Goal: Task Accomplishment & Management: Complete application form

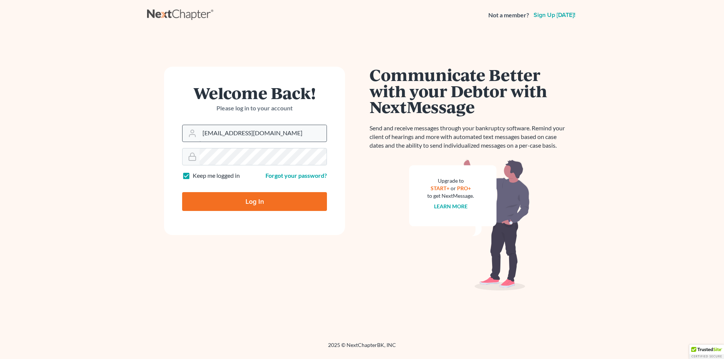
type input "[EMAIL_ADDRESS][DOMAIN_NAME]"
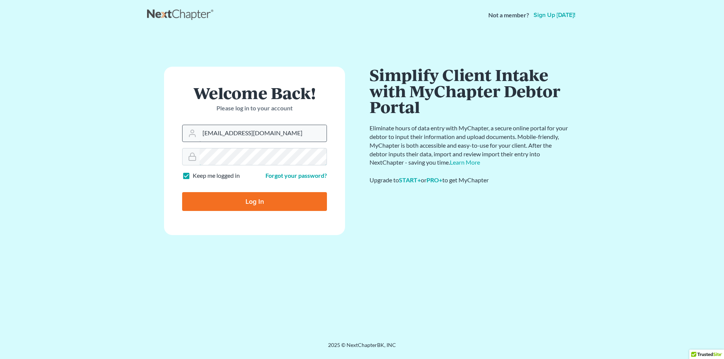
click at [182, 192] on input "Log In" at bounding box center [254, 201] width 145 height 19
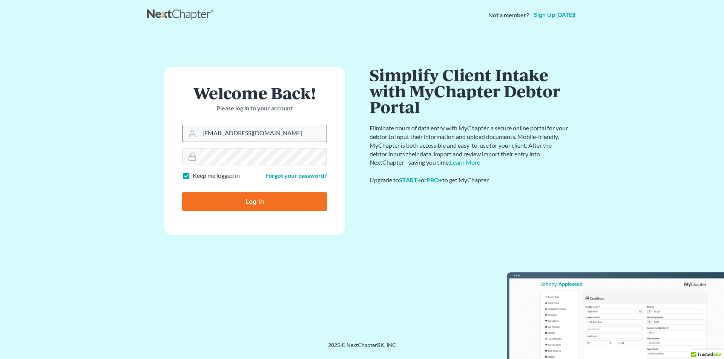
type input "Thinking..."
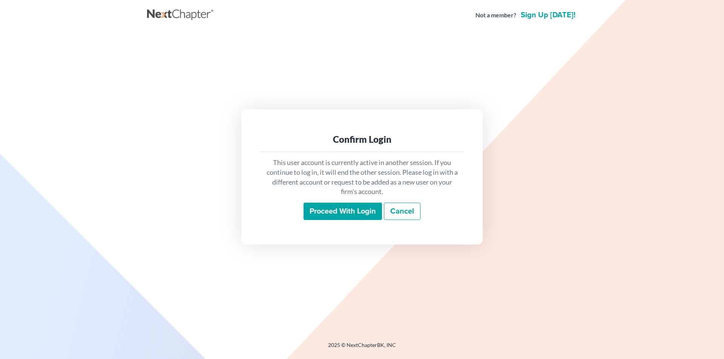
click at [363, 210] on input "Proceed with login" at bounding box center [342, 211] width 78 height 17
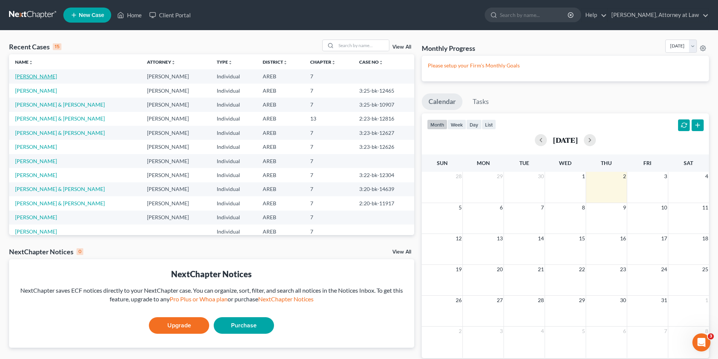
click at [45, 77] on link "[PERSON_NAME]" at bounding box center [36, 76] width 42 height 6
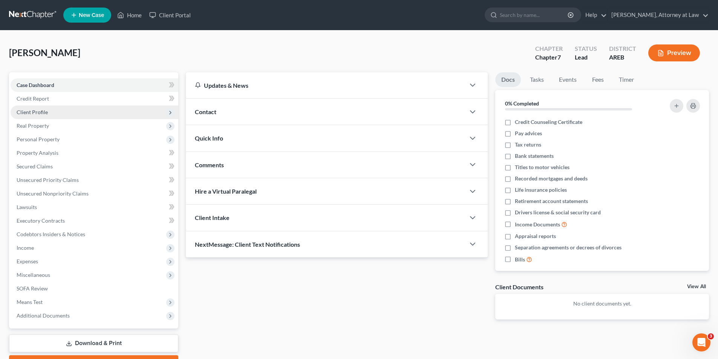
click at [35, 113] on span "Client Profile" at bounding box center [32, 112] width 31 height 6
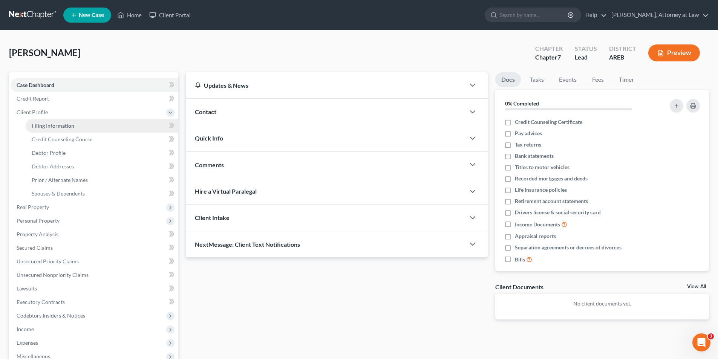
click at [49, 123] on span "Filing Information" at bounding box center [53, 126] width 43 height 6
select select "1"
select select "0"
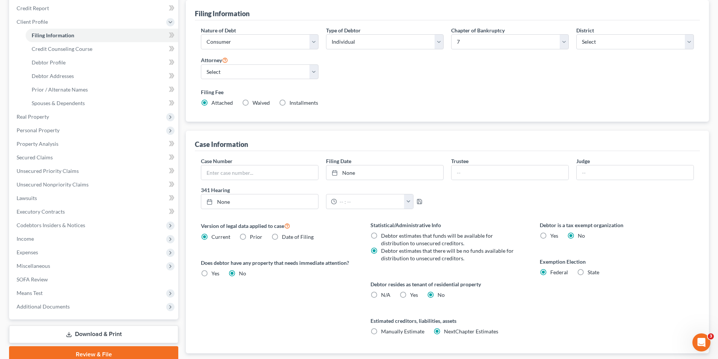
scroll to position [138, 0]
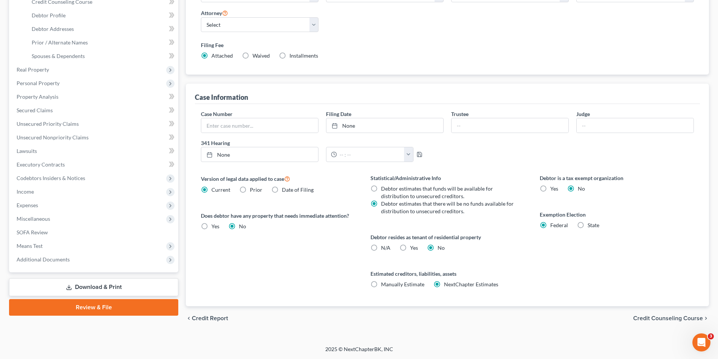
click at [672, 318] on span "Credit Counseling Course" at bounding box center [668, 319] width 70 height 6
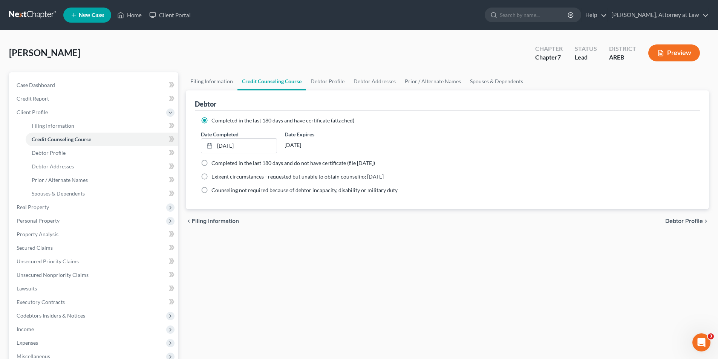
click at [680, 221] on span "Debtor Profile" at bounding box center [684, 221] width 38 height 6
select select "0"
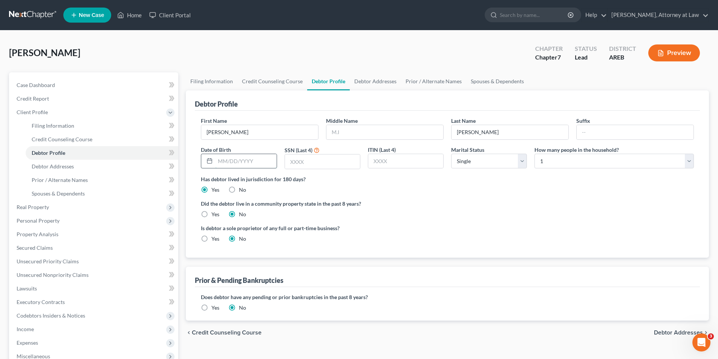
click at [219, 161] on input "text" at bounding box center [245, 161] width 61 height 14
click at [290, 162] on input "text" at bounding box center [322, 162] width 75 height 14
type input "3938"
click at [521, 160] on select "Select Single Married Separated Divorced Widowed" at bounding box center [489, 161] width 76 height 15
select select "1"
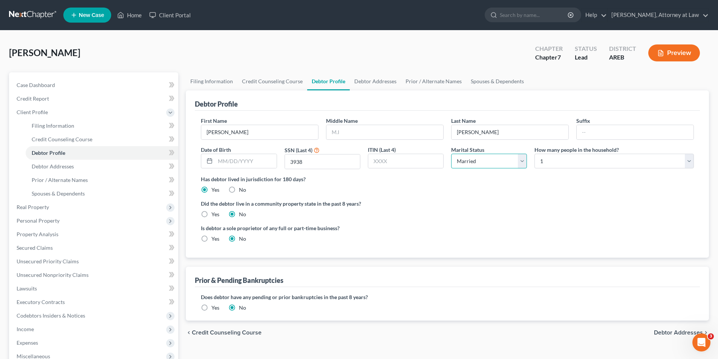
click at [451, 154] on select "Select Single Married Separated Divorced Widowed" at bounding box center [489, 161] width 76 height 15
click at [550, 161] on select "Select 1 2 3 4 5 6 7 8 9 10 11 12 13 14 15 16 17 18 19 20" at bounding box center [614, 161] width 159 height 15
select select "2"
click at [535, 154] on select "Select 1 2 3 4 5 6 7 8 9 10 11 12 13 14 15 16 17 18 19 20" at bounding box center [614, 161] width 159 height 15
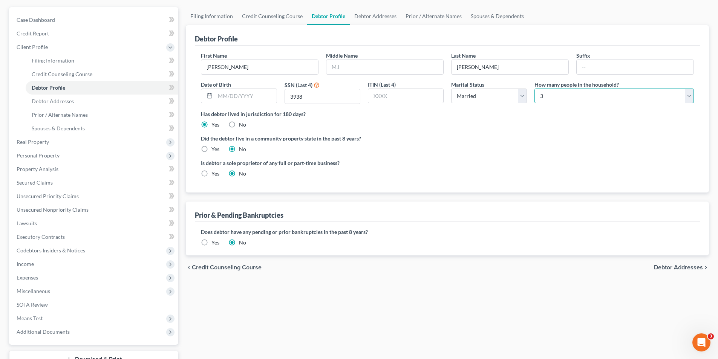
scroll to position [75, 0]
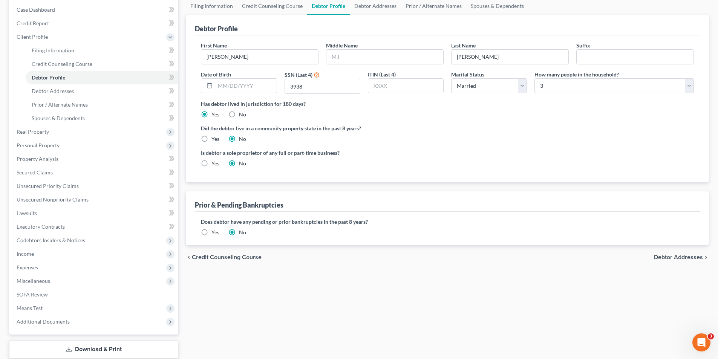
click at [682, 260] on span "Debtor Addresses" at bounding box center [678, 257] width 49 height 6
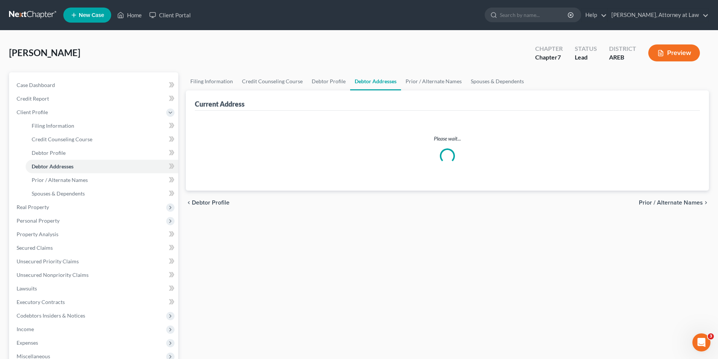
select select "0"
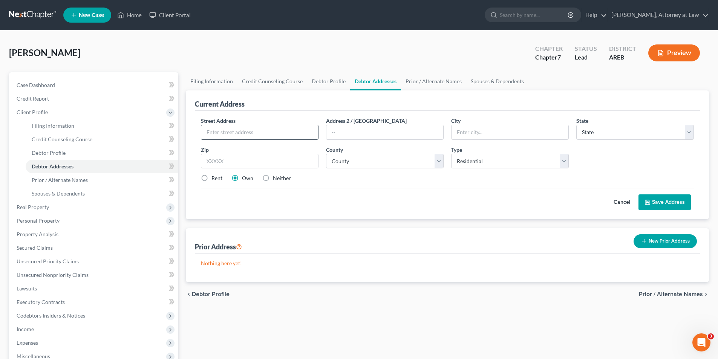
click at [275, 133] on input "text" at bounding box center [259, 132] width 117 height 14
type input "[STREET_ADDRESS]"
type input "[PERSON_NAME]"
select select "2"
type input "72346"
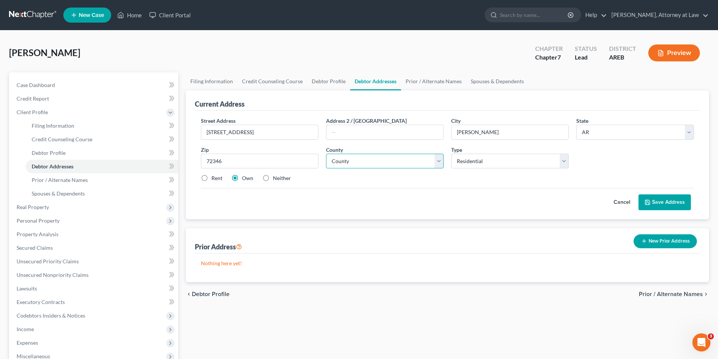
click at [440, 163] on select "County [US_STATE][GEOGRAPHIC_DATA] [GEOGRAPHIC_DATA] [GEOGRAPHIC_DATA] [GEOGRAP…" at bounding box center [385, 161] width 118 height 15
select select "67"
click at [326, 154] on select "County [US_STATE][GEOGRAPHIC_DATA] [GEOGRAPHIC_DATA] [GEOGRAPHIC_DATA] [GEOGRAP…" at bounding box center [385, 161] width 118 height 15
click at [665, 201] on button "Save Address" at bounding box center [665, 203] width 52 height 16
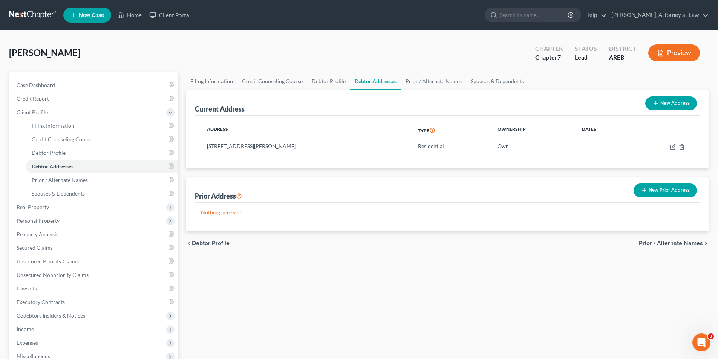
click at [691, 245] on span "Prior / Alternate Names" at bounding box center [671, 244] width 64 height 6
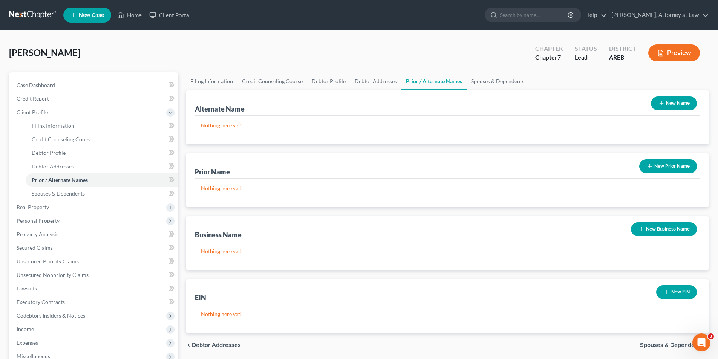
click at [670, 344] on span "Spouses & Dependents" at bounding box center [671, 345] width 63 height 6
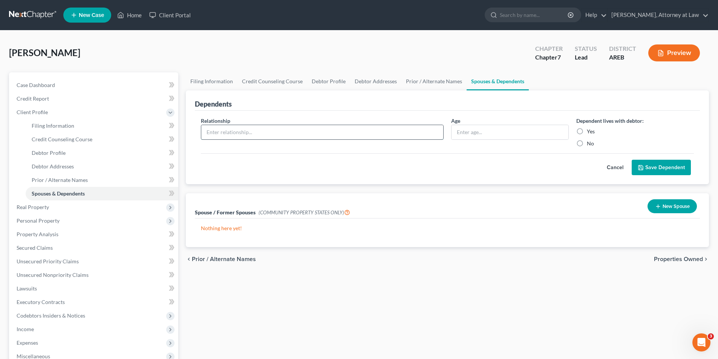
click at [280, 133] on input "text" at bounding box center [322, 132] width 242 height 14
type input "Son"
type input "19"
click at [587, 131] on label "Yes" at bounding box center [591, 132] width 8 height 8
click at [590, 131] on input "Yes" at bounding box center [592, 130] width 5 height 5
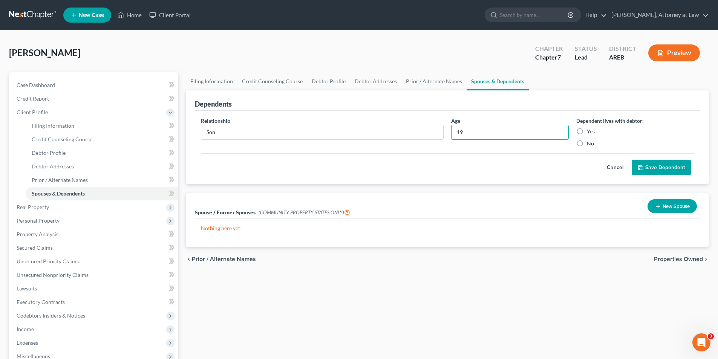
radio input "true"
click at [678, 169] on button "Save Dependent" at bounding box center [661, 168] width 59 height 16
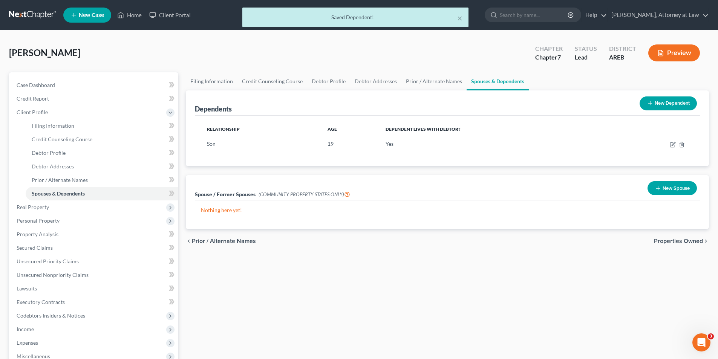
click at [678, 192] on button "New Spouse" at bounding box center [672, 188] width 49 height 14
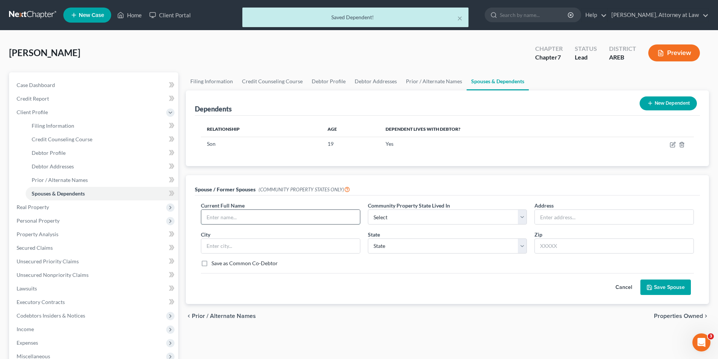
click at [270, 219] on input "text" at bounding box center [280, 217] width 159 height 14
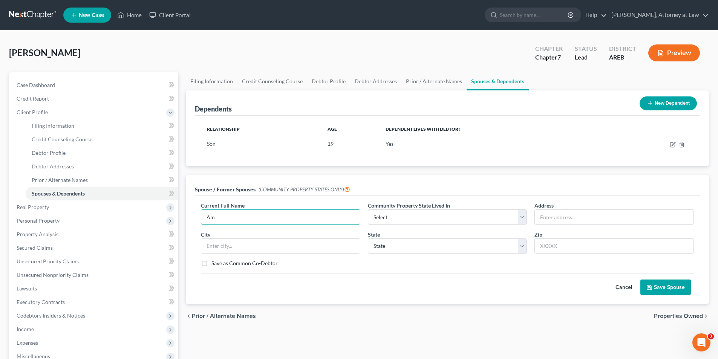
type input "A"
click at [319, 82] on link "Debtor Profile" at bounding box center [328, 81] width 43 height 18
select select "1"
select select "2"
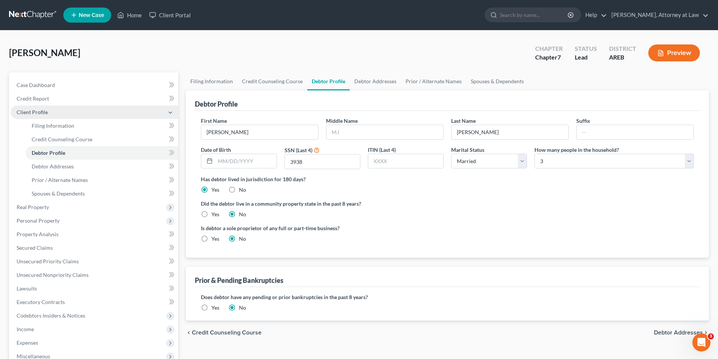
click at [47, 111] on span "Client Profile" at bounding box center [95, 113] width 168 height 14
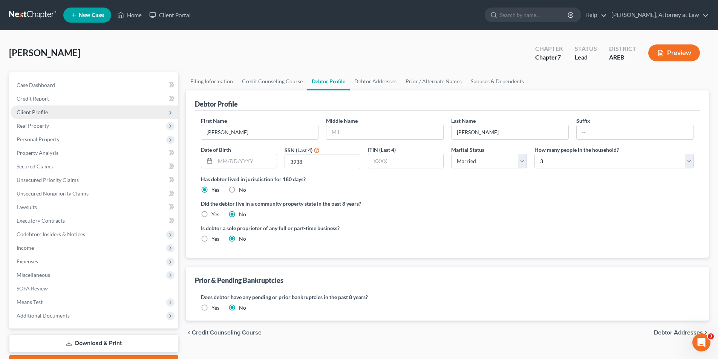
click at [47, 111] on span "Client Profile" at bounding box center [95, 113] width 168 height 14
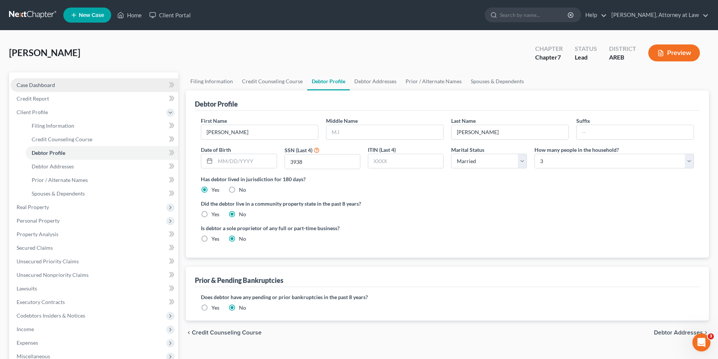
click at [51, 84] on span "Case Dashboard" at bounding box center [36, 85] width 38 height 6
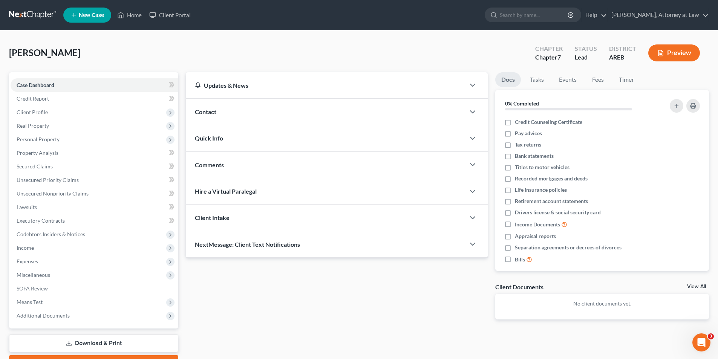
click at [237, 115] on div "Contact" at bounding box center [325, 112] width 279 height 26
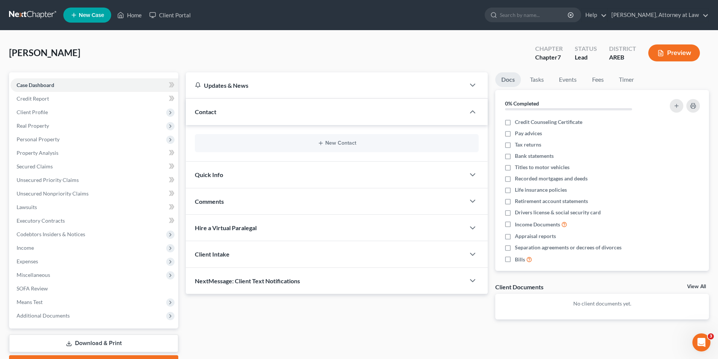
click at [230, 177] on div "Quick Info" at bounding box center [325, 175] width 279 height 26
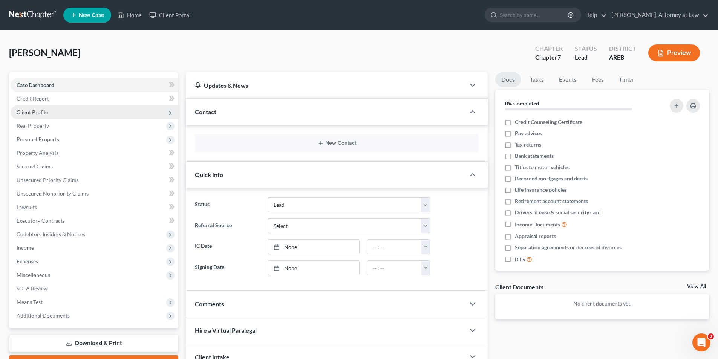
click at [53, 112] on span "Client Profile" at bounding box center [95, 113] width 168 height 14
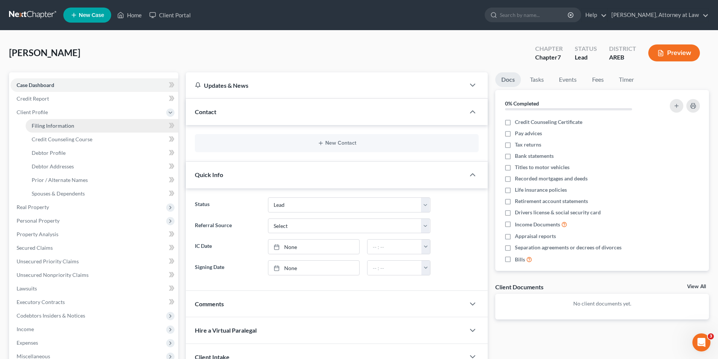
click at [65, 125] on span "Filing Information" at bounding box center [53, 126] width 43 height 6
select select "1"
select select "0"
select select "5"
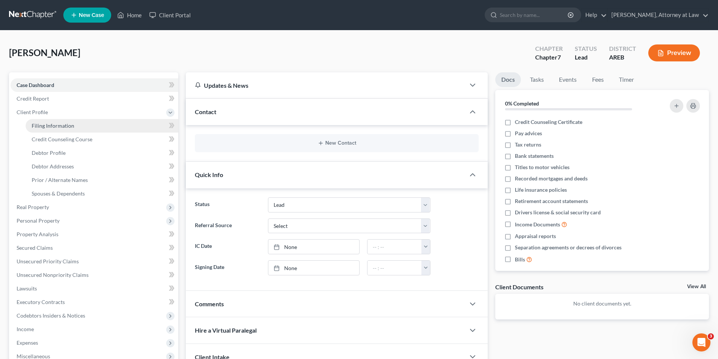
select select "0"
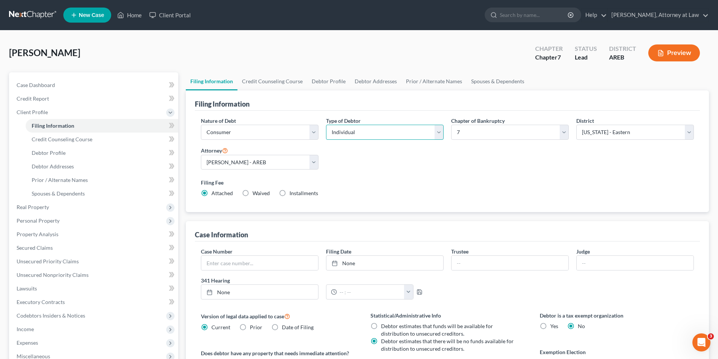
click at [439, 134] on select "Select Individual Joint" at bounding box center [385, 132] width 118 height 15
select select "1"
click at [326, 125] on select "Select Individual Joint" at bounding box center [385, 132] width 118 height 15
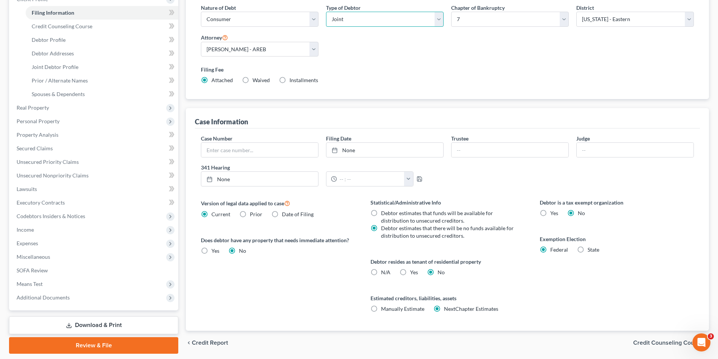
scroll to position [138, 0]
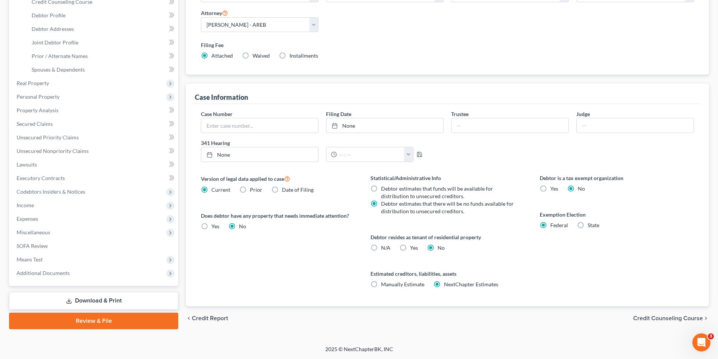
click at [665, 317] on span "Credit Counseling Course" at bounding box center [668, 319] width 70 height 6
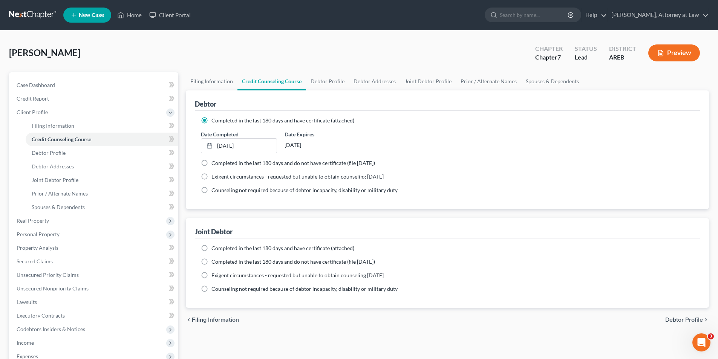
click at [211, 249] on label "Completed in the last 180 days and have certificate (attached)" at bounding box center [282, 249] width 143 height 8
click at [215, 249] on input "Completed in the last 180 days and have certificate (attached)" at bounding box center [217, 247] width 5 height 5
radio input "true"
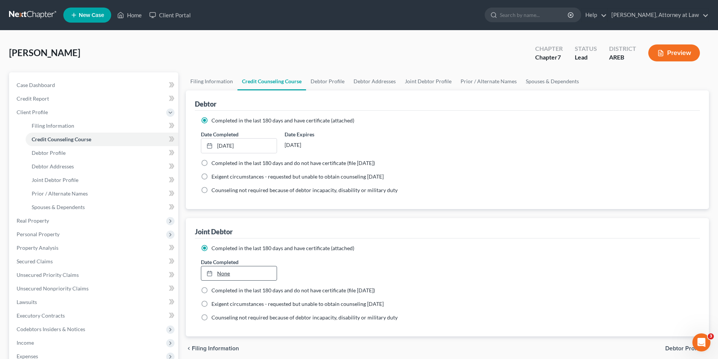
type input "[DATE]"
click at [228, 274] on link "None" at bounding box center [238, 274] width 75 height 14
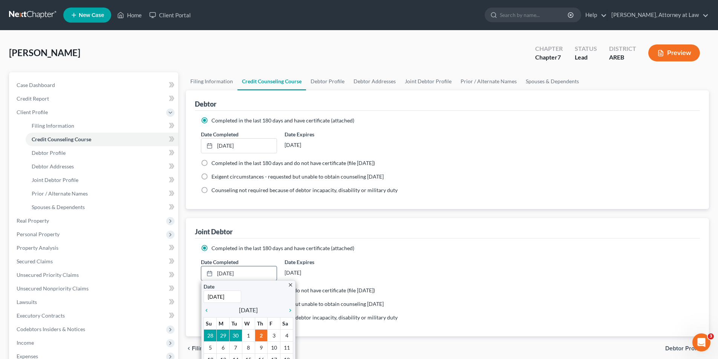
scroll to position [38, 0]
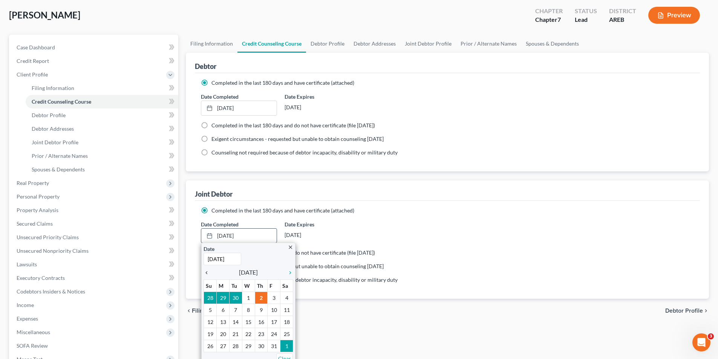
click at [208, 273] on icon "chevron_left" at bounding box center [209, 273] width 10 height 6
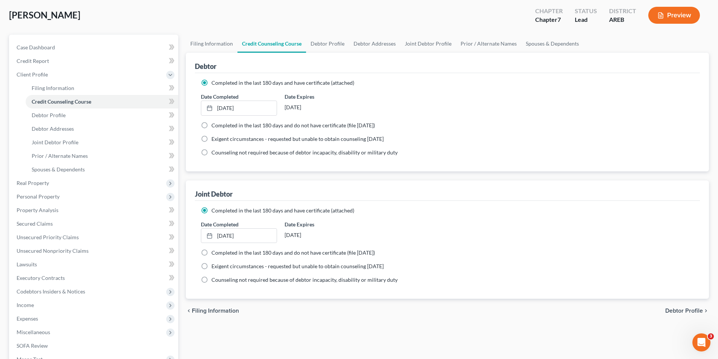
click at [693, 313] on span "Debtor Profile" at bounding box center [684, 311] width 38 height 6
select select "1"
select select "2"
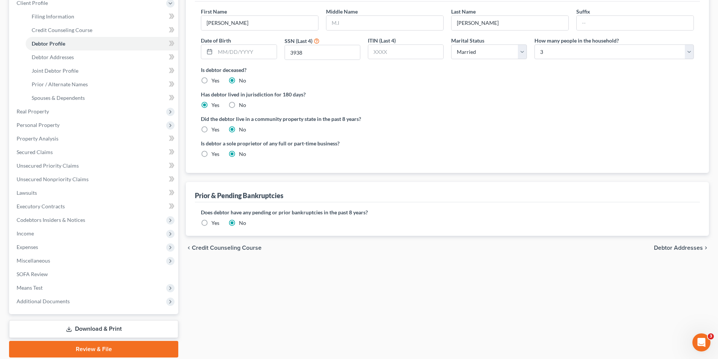
scroll to position [113, 0]
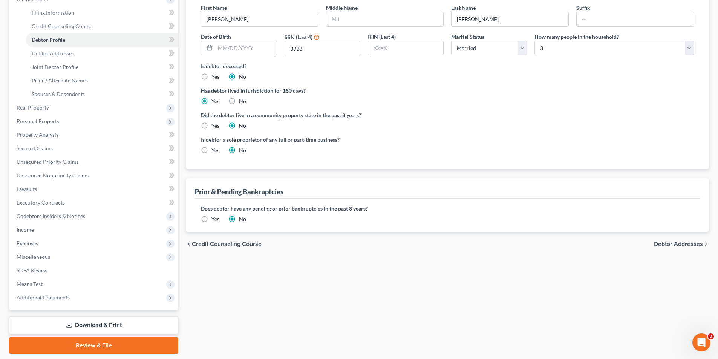
click at [693, 246] on span "Debtor Addresses" at bounding box center [678, 244] width 49 height 6
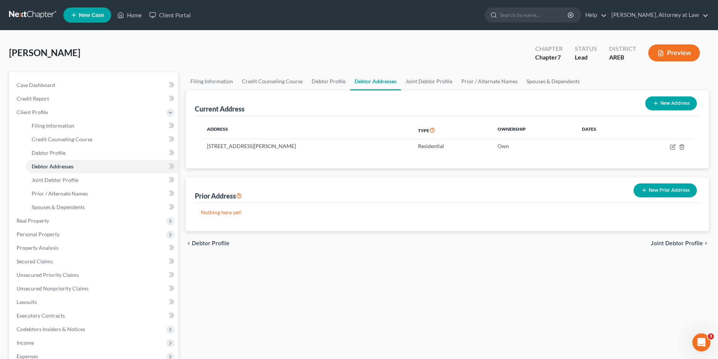
click at [692, 244] on span "Joint Debtor Profile" at bounding box center [677, 244] width 52 height 6
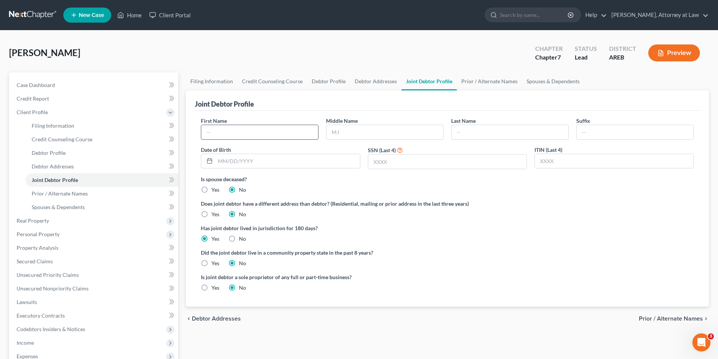
click at [264, 131] on input "text" at bounding box center [259, 132] width 117 height 14
type input "[PERSON_NAME]"
type input "H"
type input "[PERSON_NAME]"
click at [374, 164] on input "text" at bounding box center [447, 162] width 159 height 14
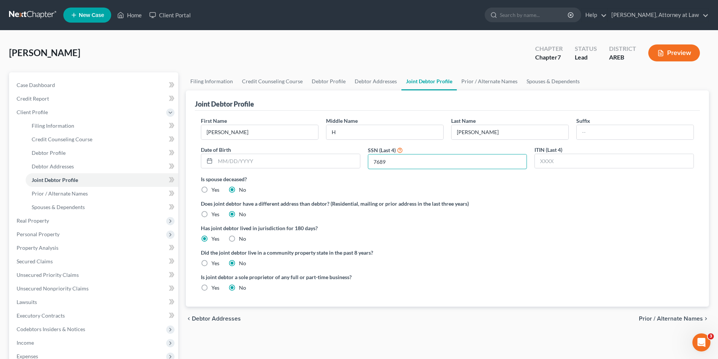
type input "7689"
click at [687, 320] on span "Prior / Alternate Names" at bounding box center [671, 319] width 64 height 6
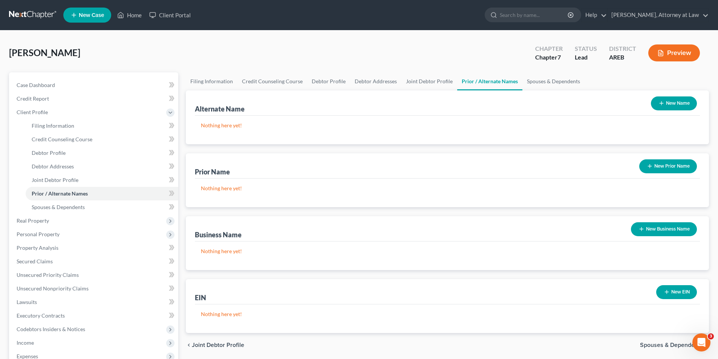
click at [681, 167] on button "New Prior Name" at bounding box center [668, 166] width 58 height 14
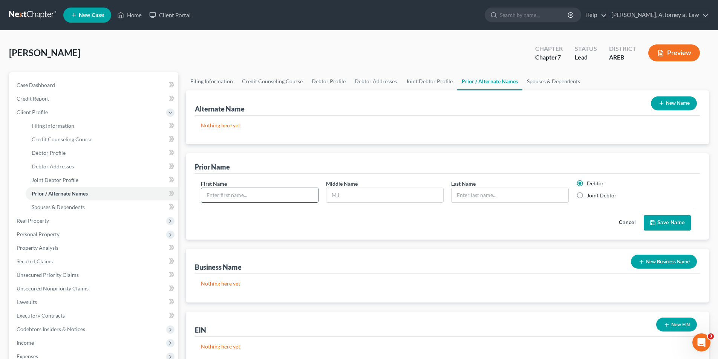
click at [267, 198] on input "text" at bounding box center [259, 195] width 117 height 14
type input "[PERSON_NAME]"
type input "Green"
click at [587, 197] on label "Joint Debtor" at bounding box center [602, 196] width 30 height 8
click at [590, 197] on input "Joint Debtor" at bounding box center [592, 194] width 5 height 5
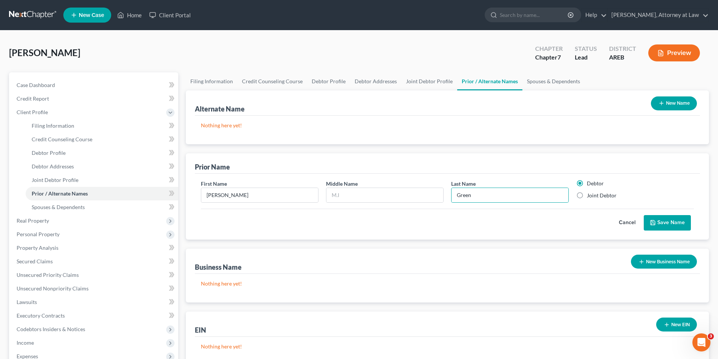
radio input "true"
radio input "false"
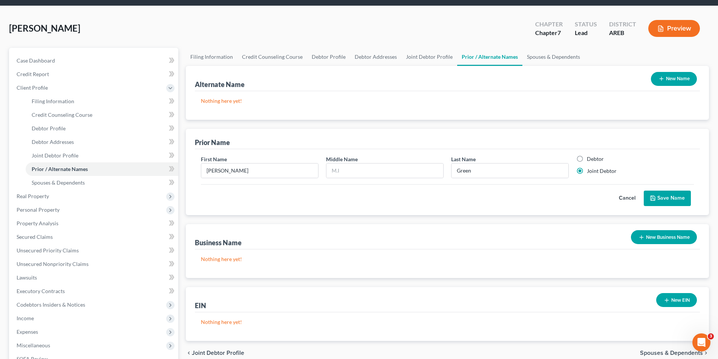
scroll to position [38, 0]
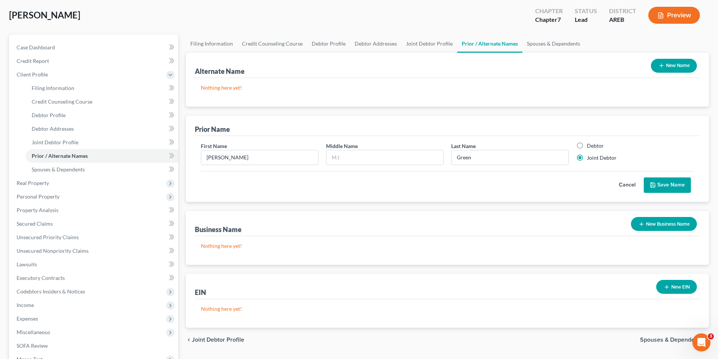
click at [667, 185] on button "Save Name" at bounding box center [667, 186] width 47 height 16
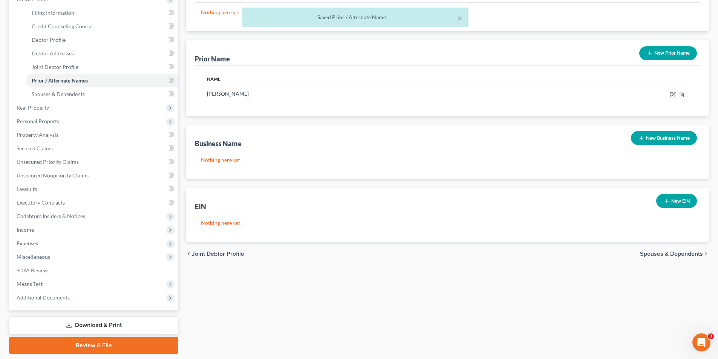
click at [693, 255] on span "Spouses & Dependents" at bounding box center [671, 254] width 63 height 6
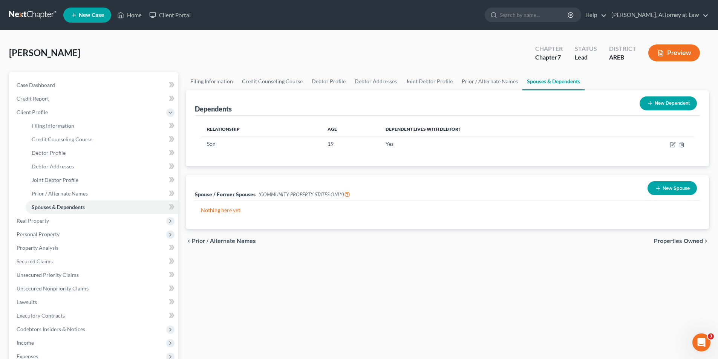
click at [680, 241] on span "Properties Owned" at bounding box center [678, 241] width 49 height 6
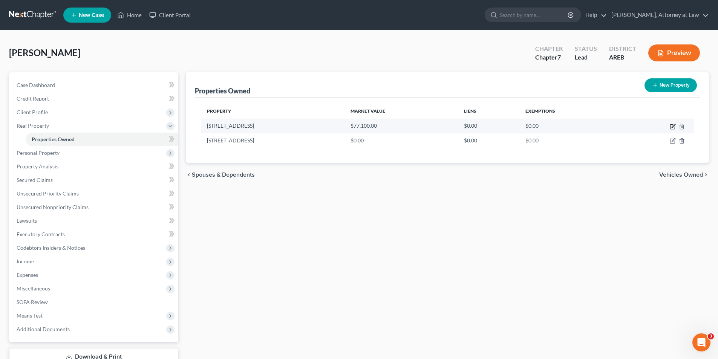
click at [674, 126] on icon "button" at bounding box center [673, 125] width 3 height 3
select select "2"
select select "0"
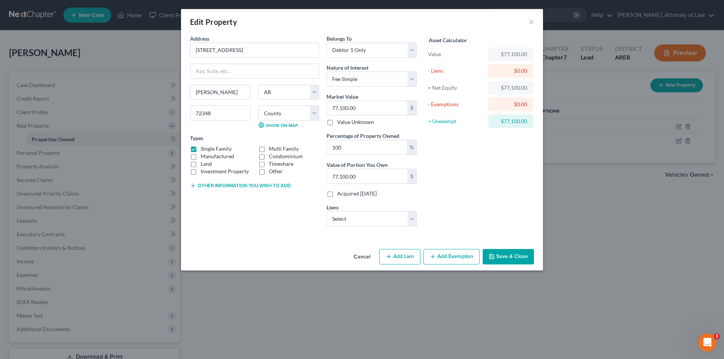
click at [449, 253] on button "Add Exemption" at bounding box center [451, 257] width 56 height 16
select select "2"
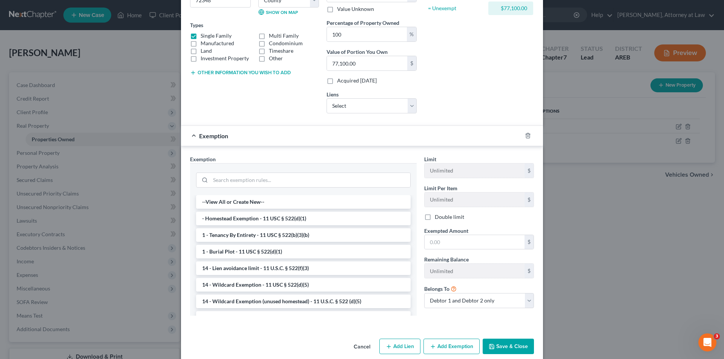
scroll to position [123, 0]
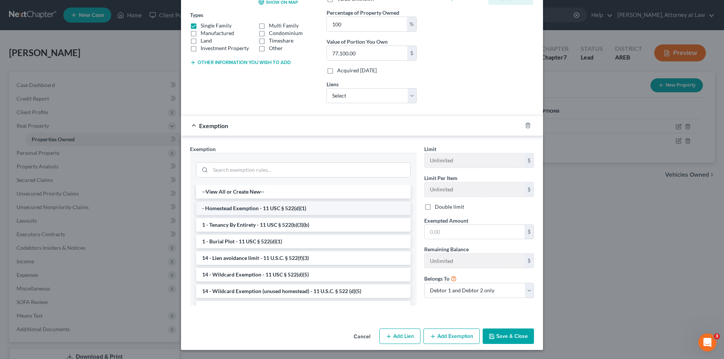
click at [230, 209] on li "- Homestead Exemption - 11 USC § 522(d)(1)" at bounding box center [303, 209] width 215 height 14
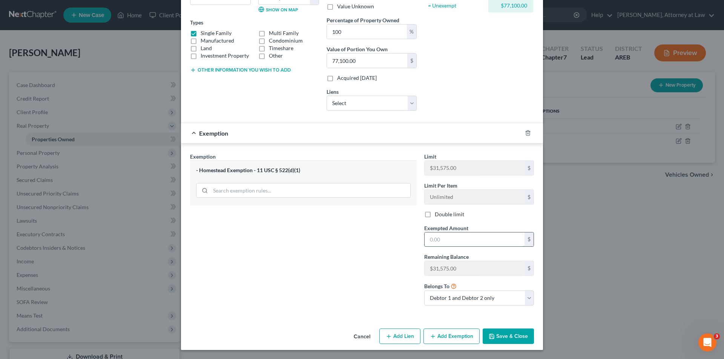
click at [478, 242] on input "text" at bounding box center [474, 240] width 100 height 14
type input "31,575.00"
click at [526, 296] on select "Debtor 1 only Debtor 2 only Debtor 1 and Debtor 2 only" at bounding box center [479, 298] width 110 height 15
select select "0"
click at [424, 291] on select "Debtor 1 only Debtor 2 only Debtor 1 and Debtor 2 only" at bounding box center [479, 298] width 110 height 15
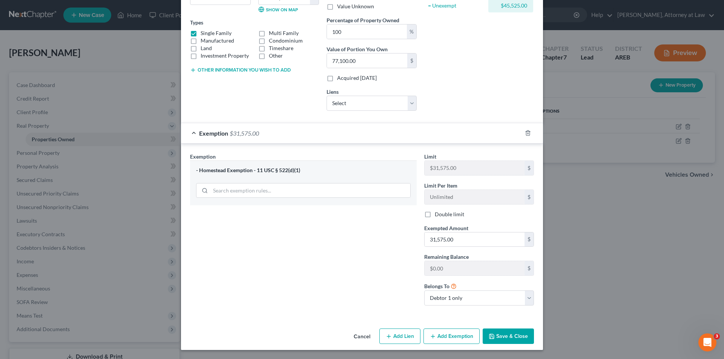
click at [521, 335] on button "Save & Close" at bounding box center [508, 337] width 51 height 16
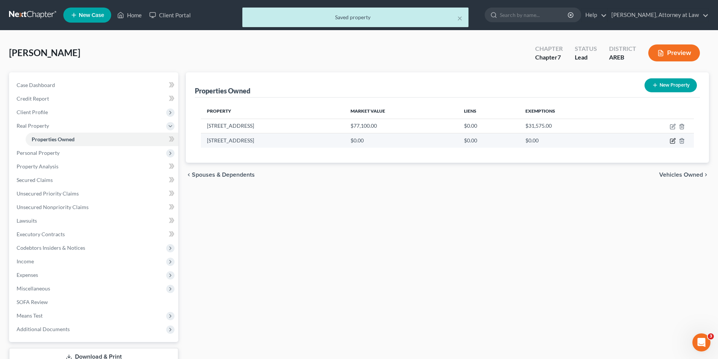
click at [672, 141] on icon "button" at bounding box center [673, 141] width 6 height 6
select select "2"
select select "67"
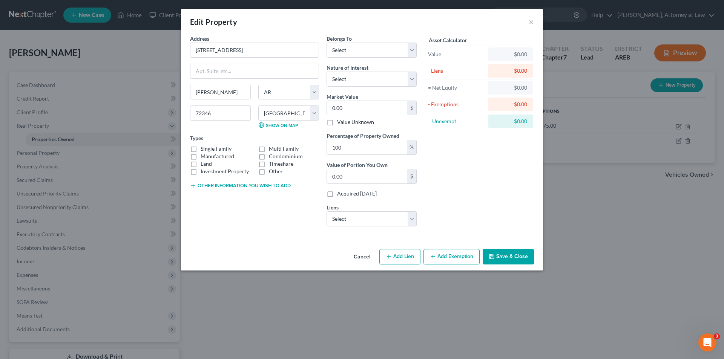
click at [360, 258] on button "Cancel" at bounding box center [362, 257] width 29 height 15
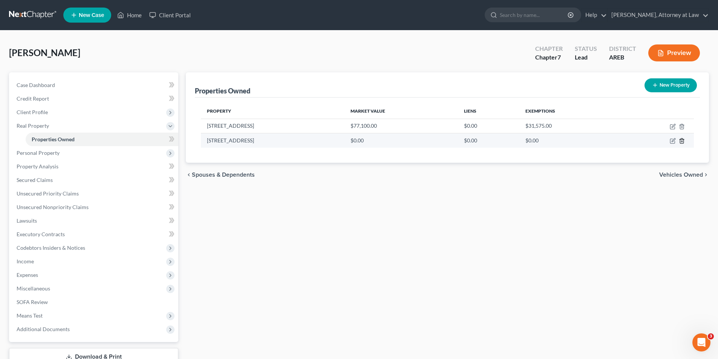
click at [683, 141] on icon "button" at bounding box center [682, 141] width 6 height 6
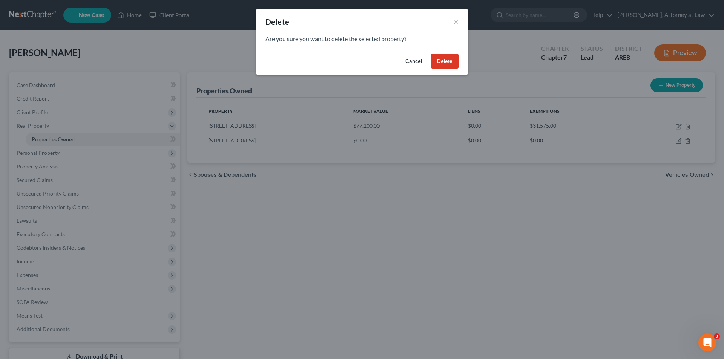
click at [443, 59] on button "Delete" at bounding box center [445, 61] width 28 height 15
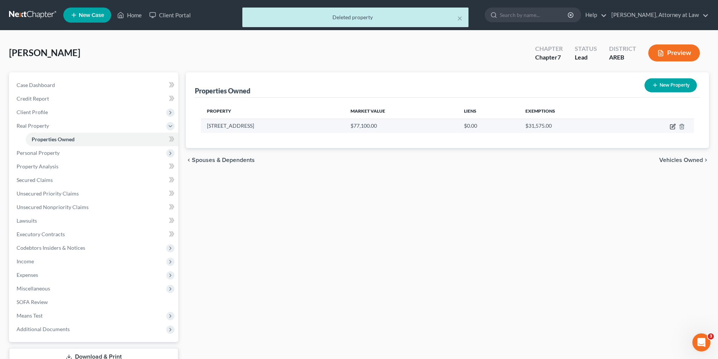
click at [671, 128] on icon "button" at bounding box center [673, 127] width 6 height 6
select select "2"
select select "0"
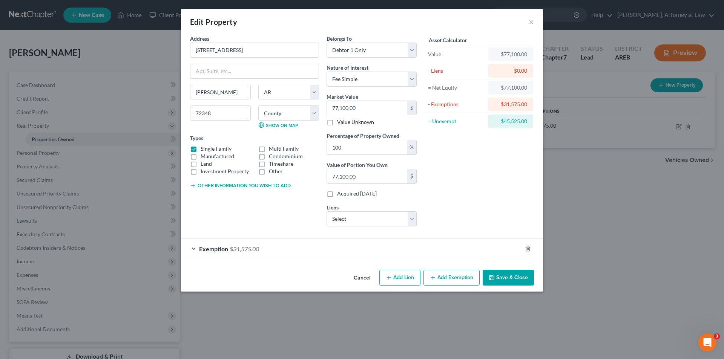
click at [195, 249] on div "Exemption $31,575.00" at bounding box center [351, 249] width 341 height 20
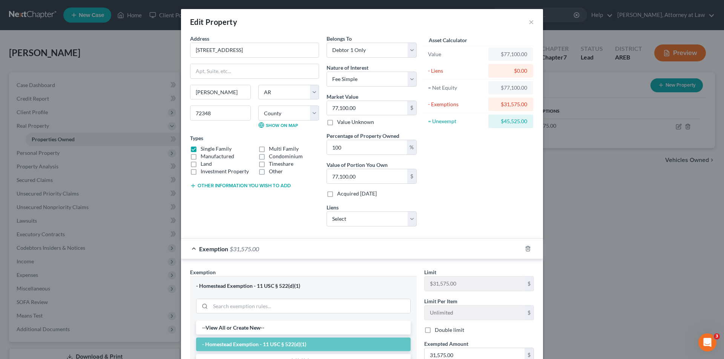
click at [195, 249] on div "Exemption $31,575.00" at bounding box center [351, 249] width 341 height 20
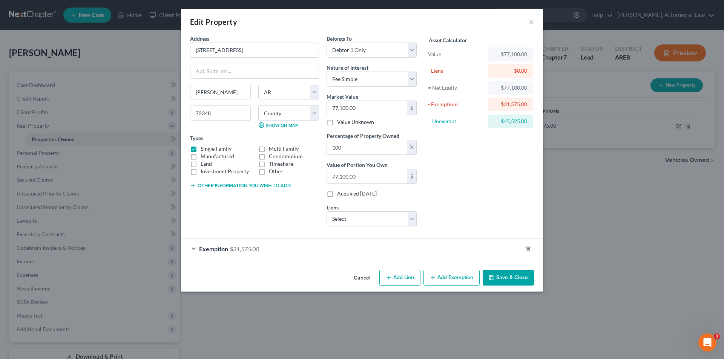
click at [519, 280] on button "Save & Close" at bounding box center [508, 278] width 51 height 16
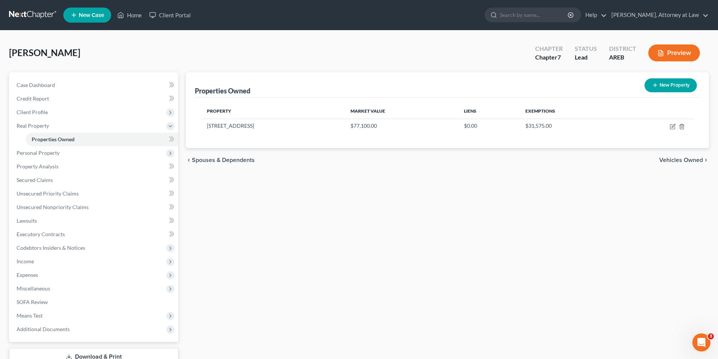
click at [685, 159] on span "Vehicles Owned" at bounding box center [681, 160] width 44 height 6
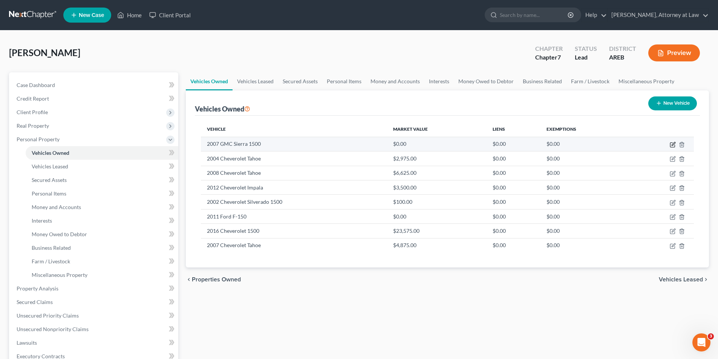
click at [672, 147] on icon "button" at bounding box center [673, 145] width 6 height 6
select select "1"
select select "19"
select select "0"
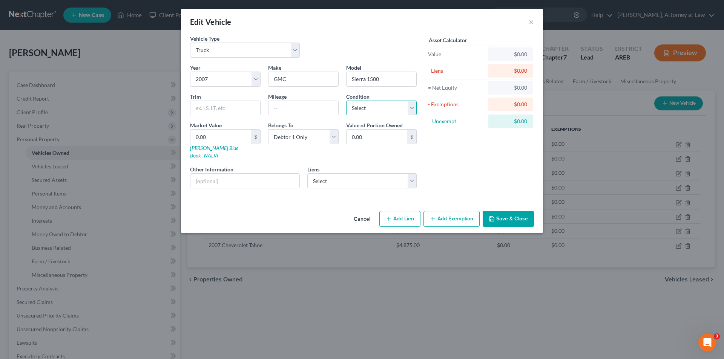
click at [414, 110] on select "Select Excellent Very Good Good Fair Poor" at bounding box center [381, 108] width 70 height 15
select select "4"
click at [346, 101] on select "Select Excellent Very Good Good Fair Poor" at bounding box center [381, 108] width 70 height 15
click at [469, 212] on button "Add Exemption" at bounding box center [451, 219] width 56 height 16
select select "2"
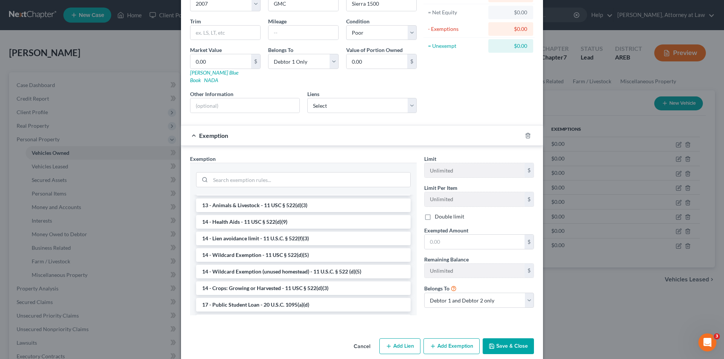
scroll to position [117, 0]
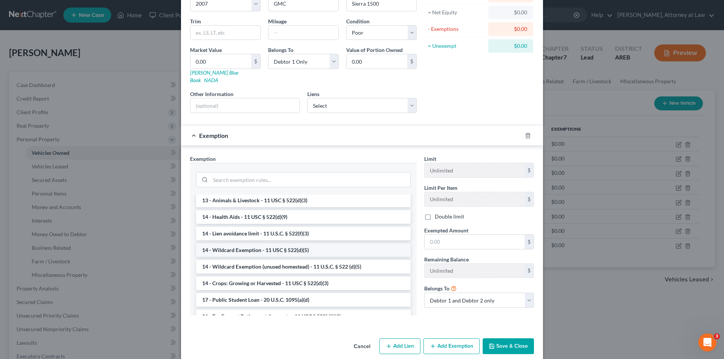
click at [308, 244] on li "14 - Wildcard Exemption - 11 USC § 522(d)(5)" at bounding box center [303, 251] width 215 height 14
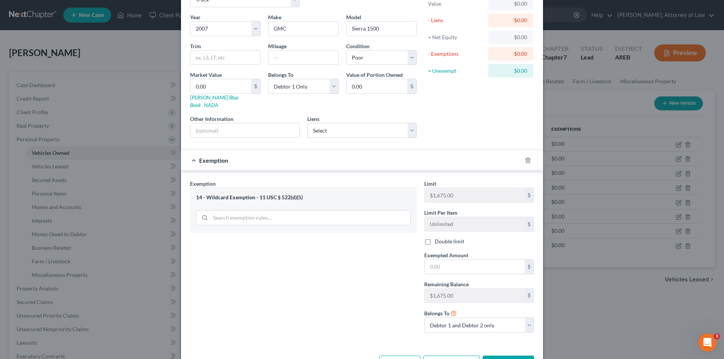
scroll to position [33, 0]
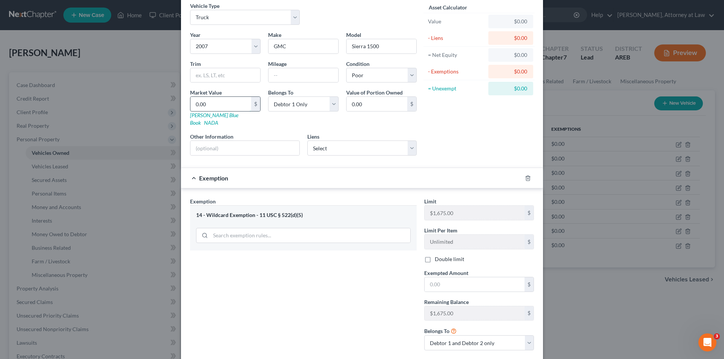
click at [225, 104] on input "0.00" at bounding box center [220, 104] width 61 height 14
type input "1"
type input "1.00"
type input "10"
type input "10.00"
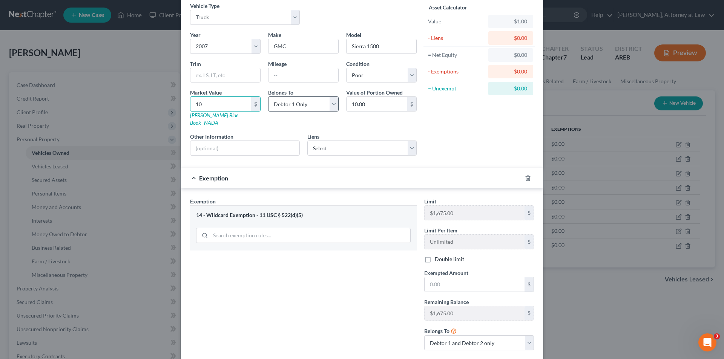
type input "100"
type input "100.00"
click at [429, 277] on input "text" at bounding box center [474, 284] width 100 height 14
type input "100.00"
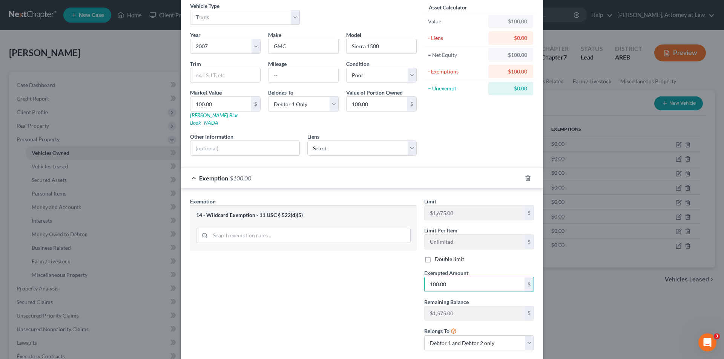
click at [392, 285] on div "Exemption Set must be selected for CA. Exemption * 14 - Wildcard Exemption - 11…" at bounding box center [303, 277] width 234 height 159
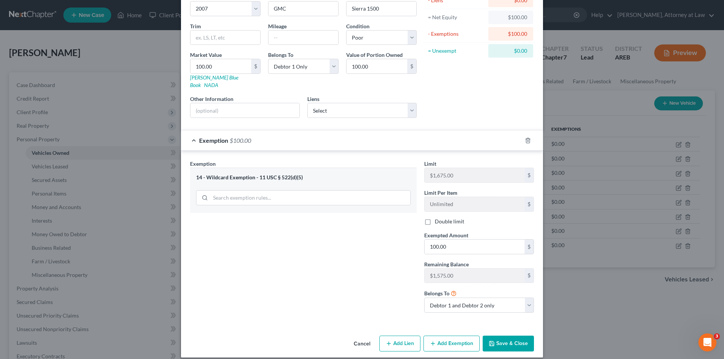
click at [510, 337] on button "Save & Close" at bounding box center [508, 344] width 51 height 16
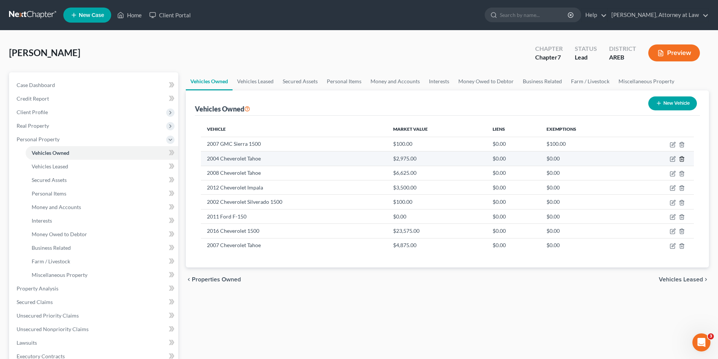
click at [683, 159] on icon "button" at bounding box center [682, 159] width 6 height 6
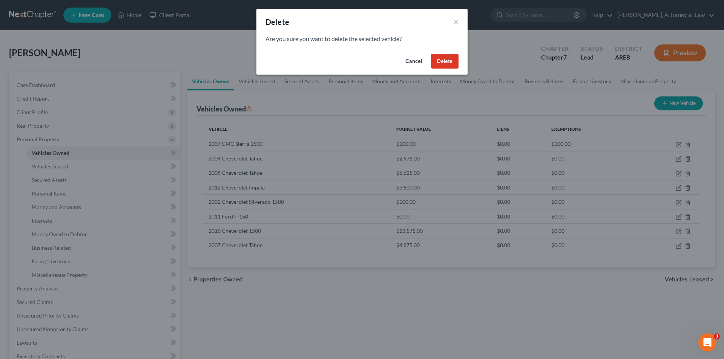
click at [451, 64] on button "Delete" at bounding box center [445, 61] width 28 height 15
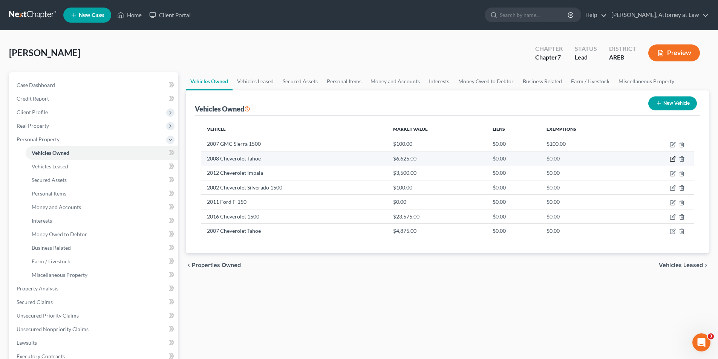
click at [673, 157] on icon "button" at bounding box center [672, 159] width 5 height 5
select select "1"
select select "18"
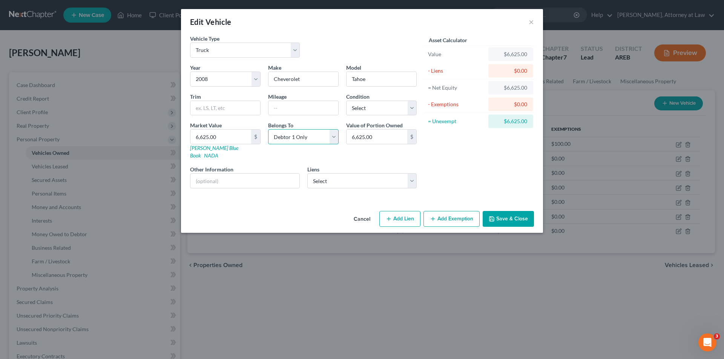
click at [336, 138] on select "Select Debtor 1 Only Debtor 2 Only Debtor 1 And Debtor 2 Only At Least One Of T…" at bounding box center [303, 136] width 70 height 15
select select "1"
click at [268, 129] on select "Select Debtor 1 Only Debtor 2 Only Debtor 1 And Debtor 2 Only At Least One Of T…" at bounding box center [303, 136] width 70 height 15
click at [230, 111] on input "text" at bounding box center [225, 108] width 70 height 14
type input "LTZ"
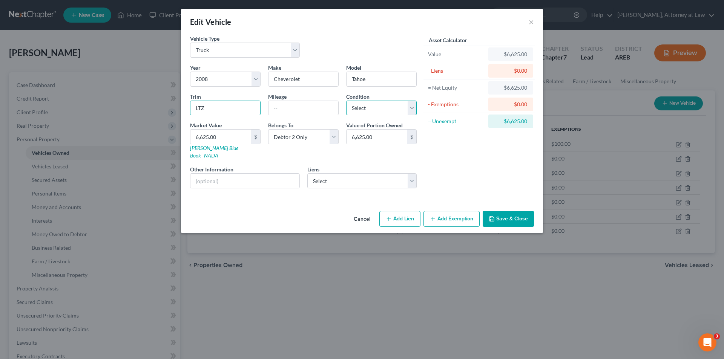
click at [414, 107] on select "Select Excellent Very Good Good Fair Poor" at bounding box center [381, 108] width 70 height 15
select select "3"
click at [346, 101] on select "Select Excellent Very Good Good Fair Poor" at bounding box center [381, 108] width 70 height 15
click at [412, 176] on select "Select Octane Financial - $15,448.90" at bounding box center [362, 180] width 110 height 15
click at [385, 175] on select "Select Octane Financial - $15,448.90" at bounding box center [362, 180] width 110 height 15
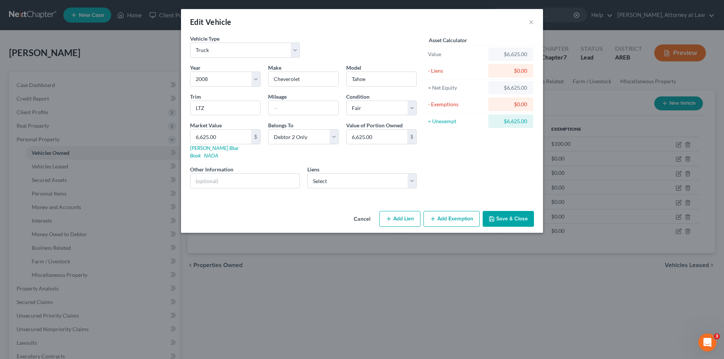
click at [454, 212] on button "Add Exemption" at bounding box center [451, 219] width 56 height 16
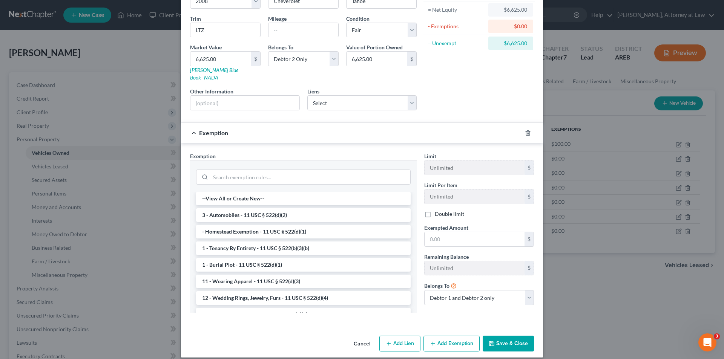
scroll to position [0, 0]
click at [268, 209] on li "3 - Automobiles - 11 USC § 522(d)(2)" at bounding box center [303, 216] width 215 height 14
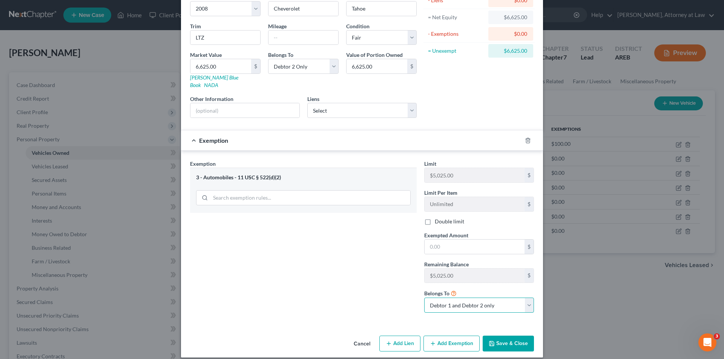
click at [521, 300] on select "Debtor 1 only Debtor 2 only Debtor 1 and Debtor 2 only" at bounding box center [479, 305] width 110 height 15
select select "1"
click at [424, 298] on select "Debtor 1 only Debtor 2 only Debtor 1 and Debtor 2 only" at bounding box center [479, 305] width 110 height 15
click at [458, 241] on input "text" at bounding box center [474, 247] width 100 height 14
type input "5,025"
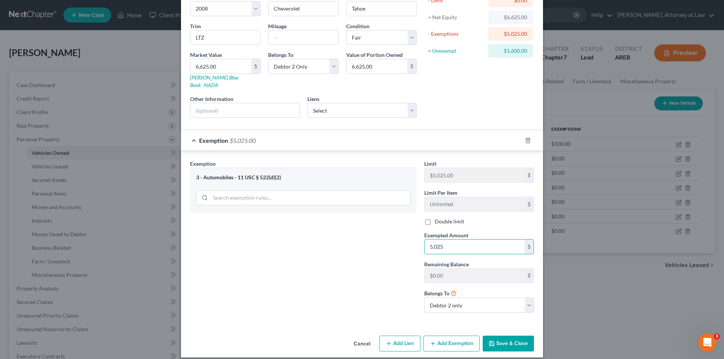
click at [345, 248] on div "Exemption Set must be selected for CA. Exemption * 3 - Automobiles - 11 USC § 5…" at bounding box center [303, 239] width 234 height 159
click at [458, 338] on button "Add Exemption" at bounding box center [451, 344] width 56 height 16
select select "2"
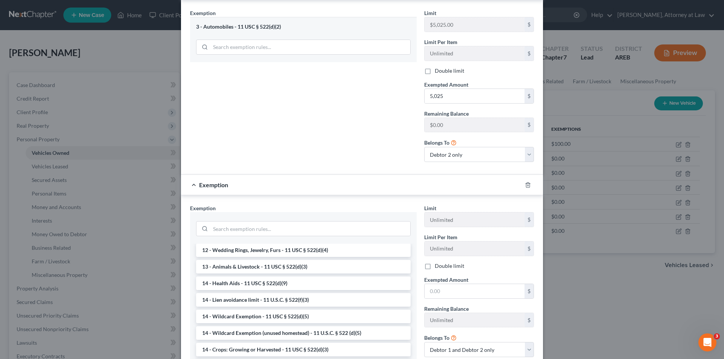
scroll to position [113, 0]
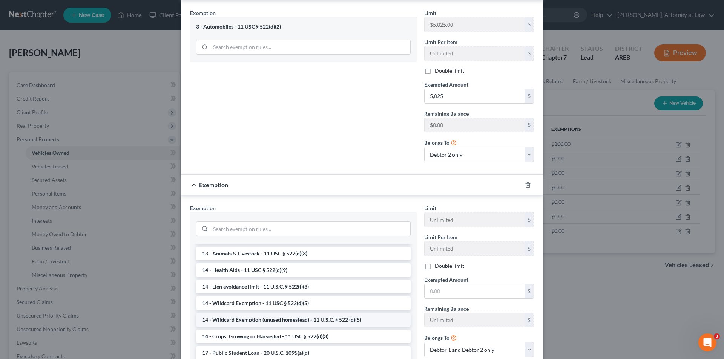
click at [352, 313] on li "14 - Wildcard Exemption (unused homestead) - 11 U.S.C. § 522 (d)(5)" at bounding box center [303, 320] width 215 height 14
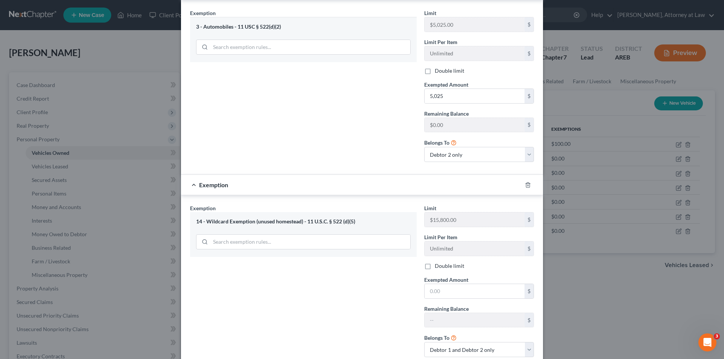
click at [407, 292] on div "Exemption Set must be selected for CA. Exemption * 14 - Wildcard Exemption (unu…" at bounding box center [303, 283] width 234 height 159
click at [452, 285] on input "text" at bounding box center [474, 291] width 100 height 14
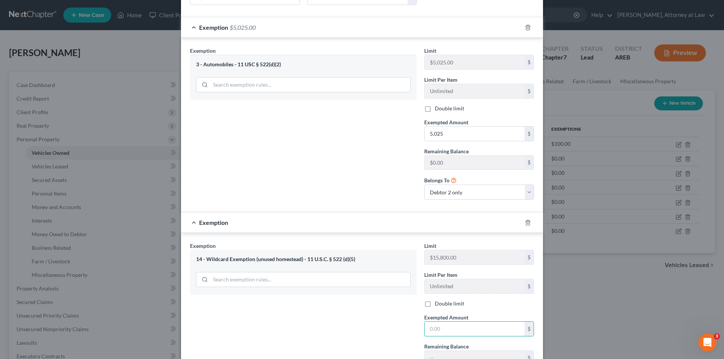
scroll to position [221, 0]
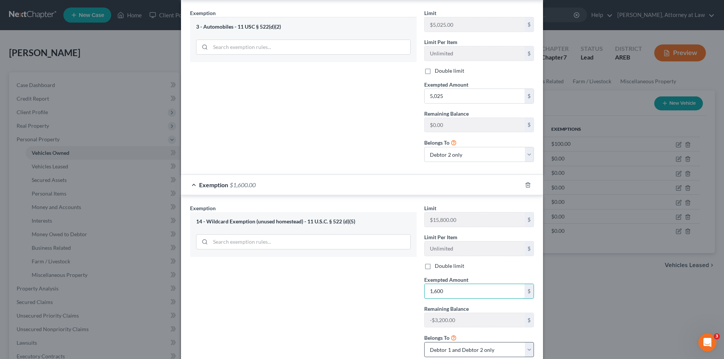
type input "1,600"
click at [484, 342] on select "Debtor 1 only Debtor 2 only Debtor 1 and Debtor 2 only" at bounding box center [479, 349] width 110 height 15
select select "1"
click at [424, 342] on select "Debtor 1 only Debtor 2 only Debtor 1 and Debtor 2 only" at bounding box center [479, 349] width 110 height 15
click at [389, 320] on div "Exemption Set must be selected for CA. Exemption * 14 - Wildcard Exemption (unu…" at bounding box center [303, 283] width 234 height 159
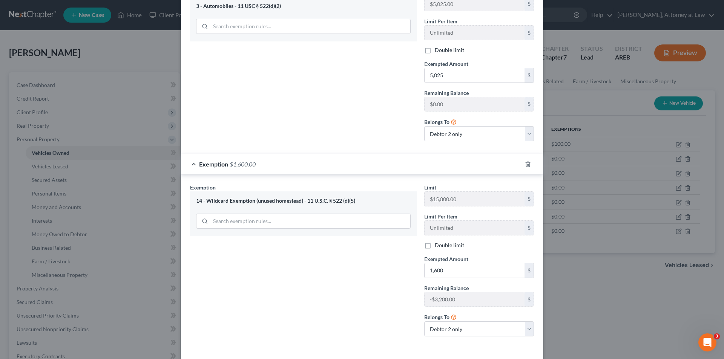
scroll to position [259, 0]
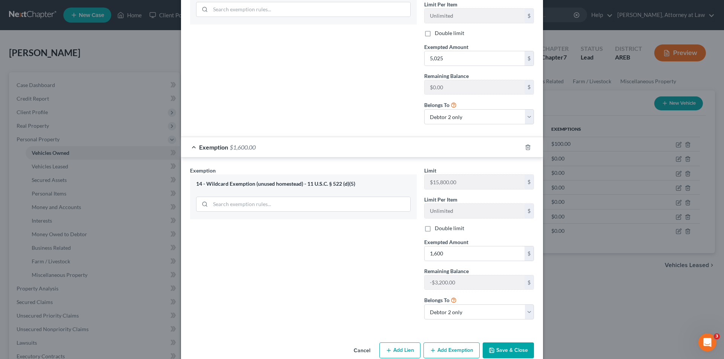
click at [510, 343] on button "Save & Close" at bounding box center [508, 351] width 51 height 16
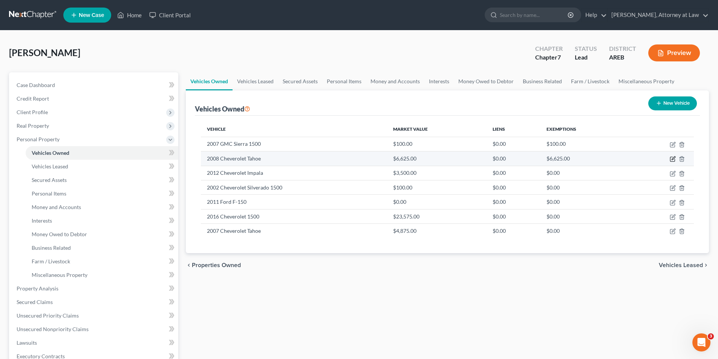
click at [673, 158] on icon "button" at bounding box center [673, 159] width 6 height 6
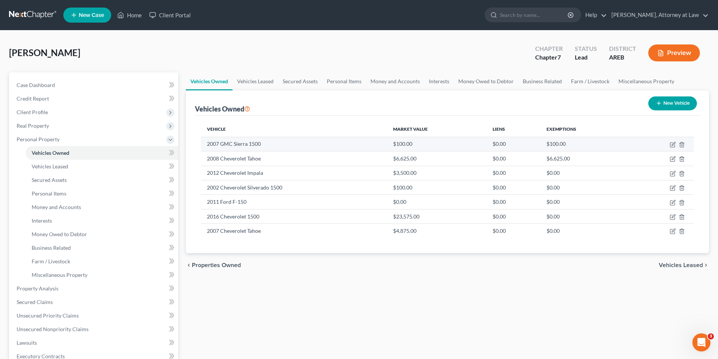
select select "1"
select select "18"
select select "3"
select select "1"
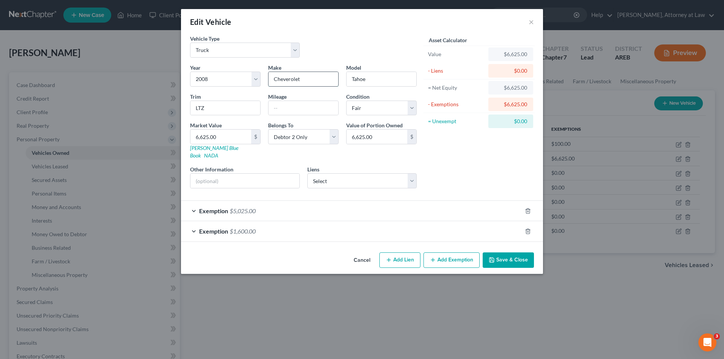
click at [288, 81] on input "Cheverolet" at bounding box center [303, 79] width 70 height 14
type input "Chevrolet"
click at [478, 165] on div "Asset Calculator Value $6,625.00 - Liens $0.00 = Net Equity $6,625.00 - Exempti…" at bounding box center [478, 115] width 117 height 160
click at [507, 253] on button "Save & Close" at bounding box center [508, 261] width 51 height 16
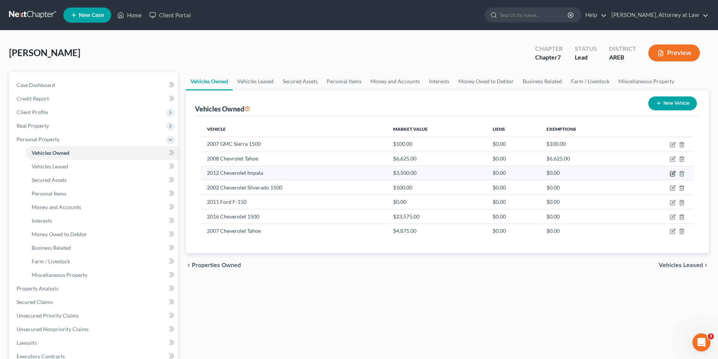
click at [671, 175] on icon "button" at bounding box center [673, 174] width 6 height 6
select select "0"
select select "14"
select select "0"
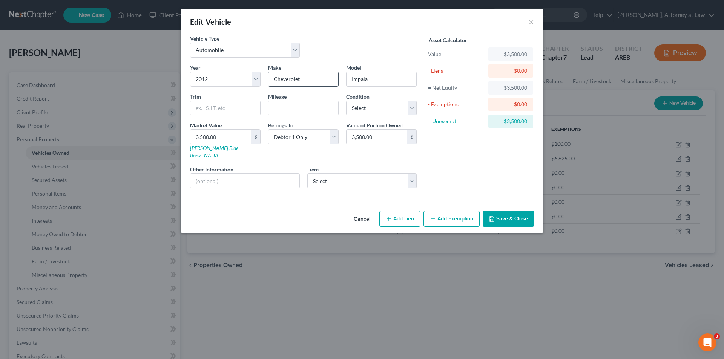
click at [287, 79] on input "Cheverolet" at bounding box center [303, 79] width 70 height 14
type input "Chevrolet"
click at [415, 108] on select "Select Excellent Very Good Good Fair Poor" at bounding box center [381, 108] width 70 height 15
select select "2"
click at [346, 101] on select "Select Excellent Very Good Good Fair Poor" at bounding box center [381, 108] width 70 height 15
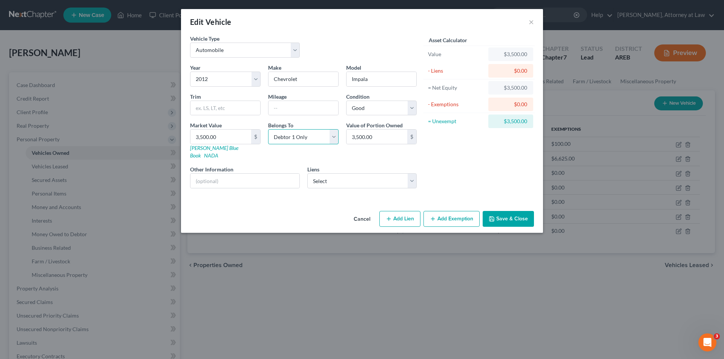
click at [334, 138] on select "Select Debtor 1 Only Debtor 2 Only Debtor 1 And Debtor 2 Only At Least One Of T…" at bounding box center [303, 136] width 70 height 15
click at [268, 129] on select "Select Debtor 1 Only Debtor 2 Only Debtor 1 And Debtor 2 Only At Least One Of T…" at bounding box center [303, 136] width 70 height 15
click at [335, 140] on select "Select Debtor 1 Only Debtor 2 Only Debtor 1 And Debtor 2 Only At Least One Of T…" at bounding box center [303, 136] width 70 height 15
click at [268, 129] on select "Select Debtor 1 Only Debtor 2 Only Debtor 1 And Debtor 2 Only At Least One Of T…" at bounding box center [303, 136] width 70 height 15
click at [336, 139] on select "Select Debtor 1 Only Debtor 2 Only Debtor 1 And Debtor 2 Only At Least One Of T…" at bounding box center [303, 136] width 70 height 15
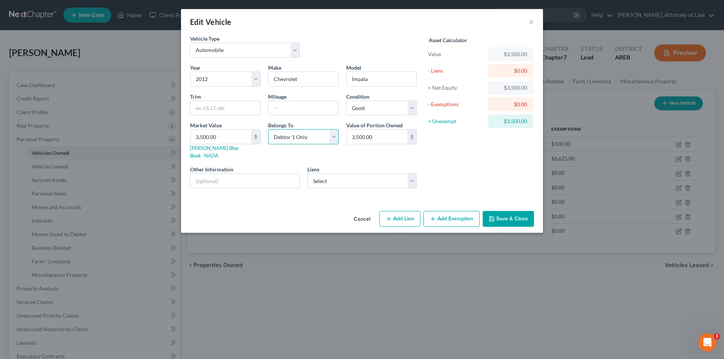
select select "2"
click at [268, 129] on select "Select Debtor 1 Only Debtor 2 Only Debtor 1 And Debtor 2 Only At Least One Of T…" at bounding box center [303, 136] width 70 height 15
click at [460, 211] on button "Add Exemption" at bounding box center [451, 219] width 56 height 16
select select "2"
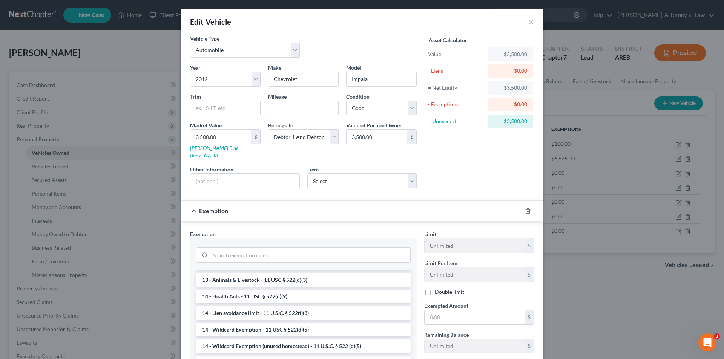
scroll to position [151, 0]
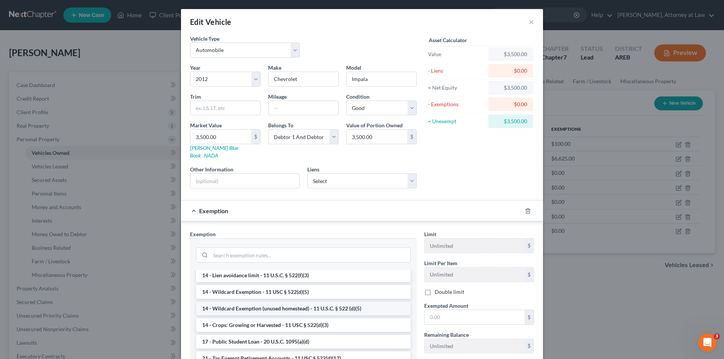
click at [360, 303] on li "14 - Wildcard Exemption (unused homestead) - 11 U.S.C. § 522 (d)(5)" at bounding box center [303, 309] width 215 height 14
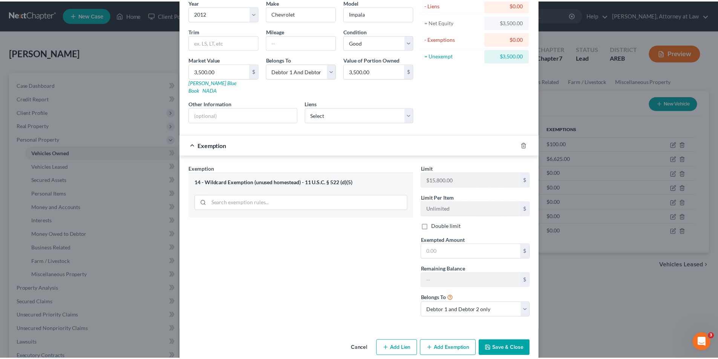
scroll to position [70, 0]
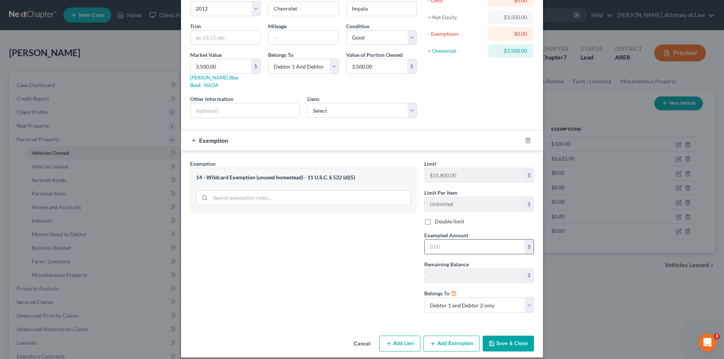
click at [476, 244] on input "text" at bounding box center [474, 247] width 100 height 14
type input "3,500"
click at [501, 298] on select "Debtor 1 only Debtor 2 only Debtor 1 and Debtor 2 only" at bounding box center [479, 305] width 110 height 15
select select "1"
click at [424, 298] on select "Debtor 1 only Debtor 2 only Debtor 1 and Debtor 2 only" at bounding box center [479, 305] width 110 height 15
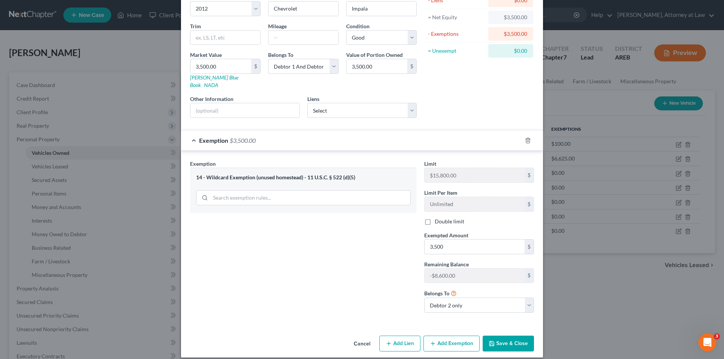
click at [375, 266] on div "Exemption Set must be selected for CA. Exemption * 14 - Wildcard Exemption (unu…" at bounding box center [303, 239] width 234 height 159
click at [520, 336] on button "Save & Close" at bounding box center [508, 344] width 51 height 16
